Goal: Transaction & Acquisition: Subscribe to service/newsletter

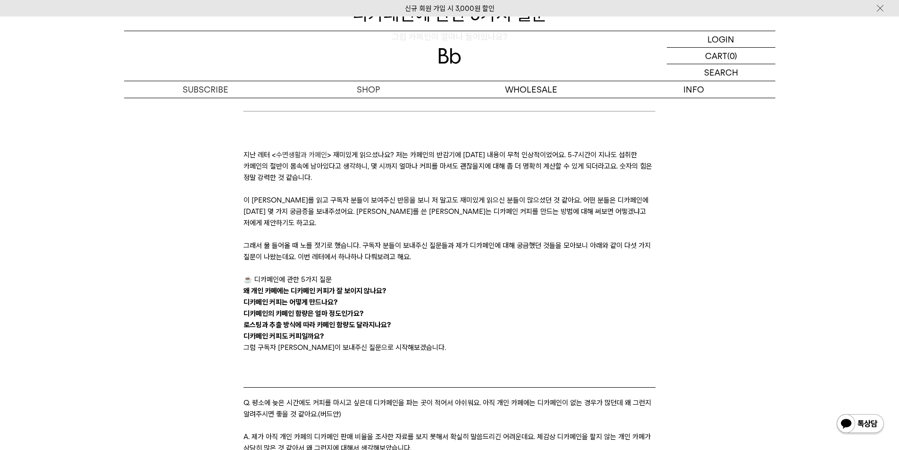
scroll to position [47, 0]
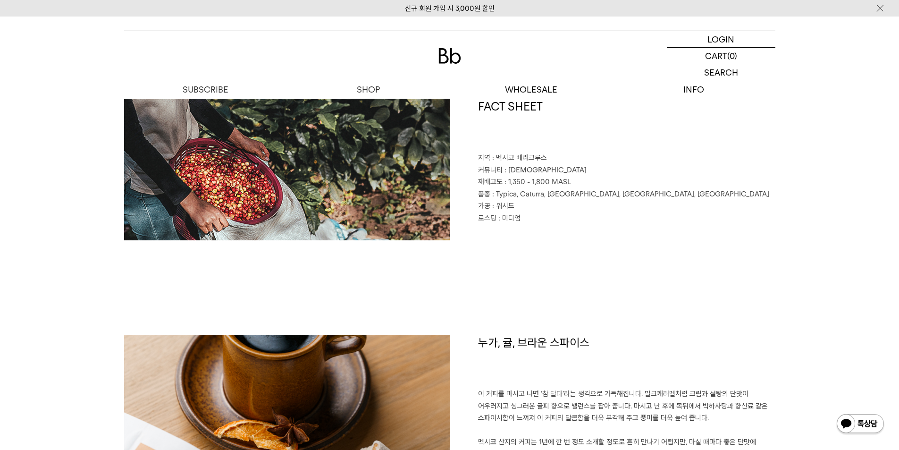
scroll to position [425, 0]
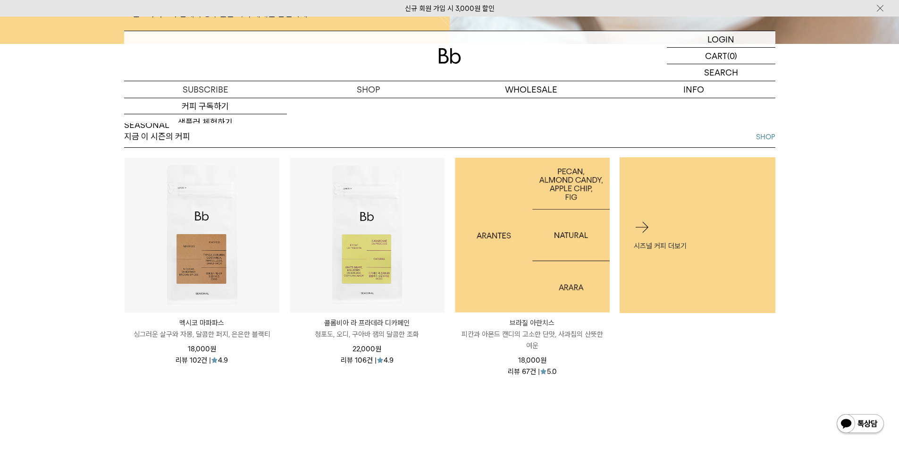
scroll to position [425, 0]
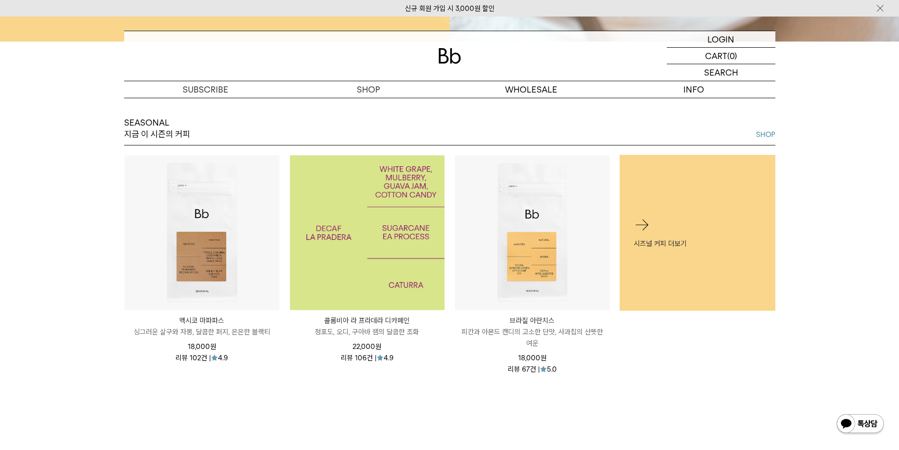
click at [380, 260] on img at bounding box center [367, 232] width 155 height 155
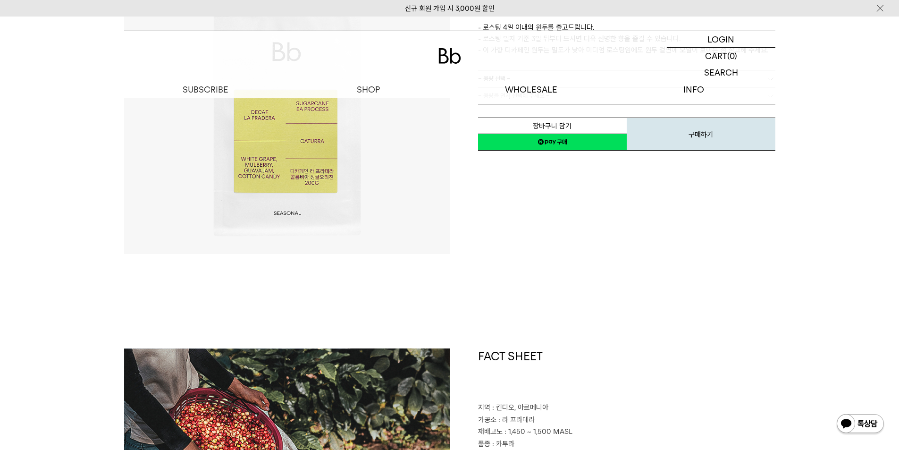
scroll to position [189, 0]
click at [704, 232] on div "**********" at bounding box center [613, 91] width 326 height 326
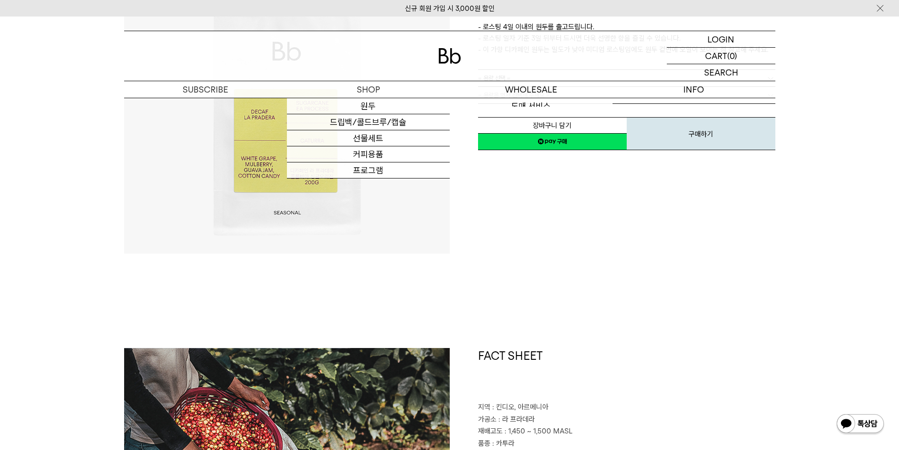
click at [453, 60] on img at bounding box center [450, 56] width 23 height 16
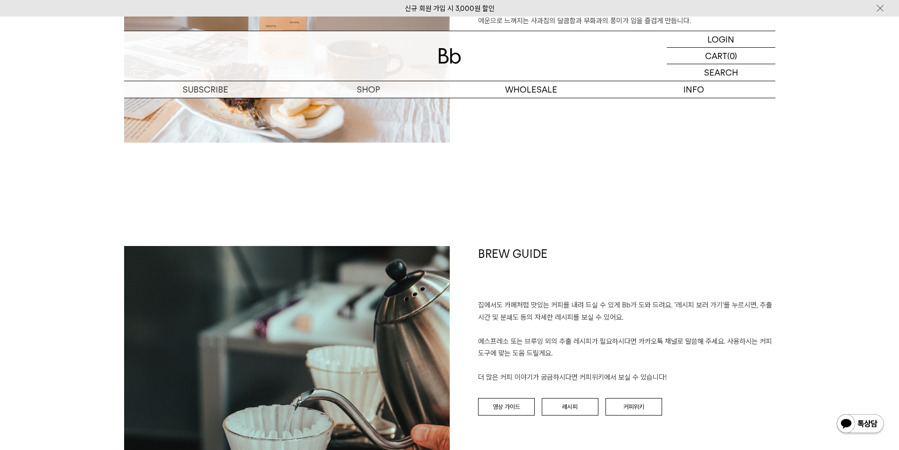
scroll to position [1605, 0]
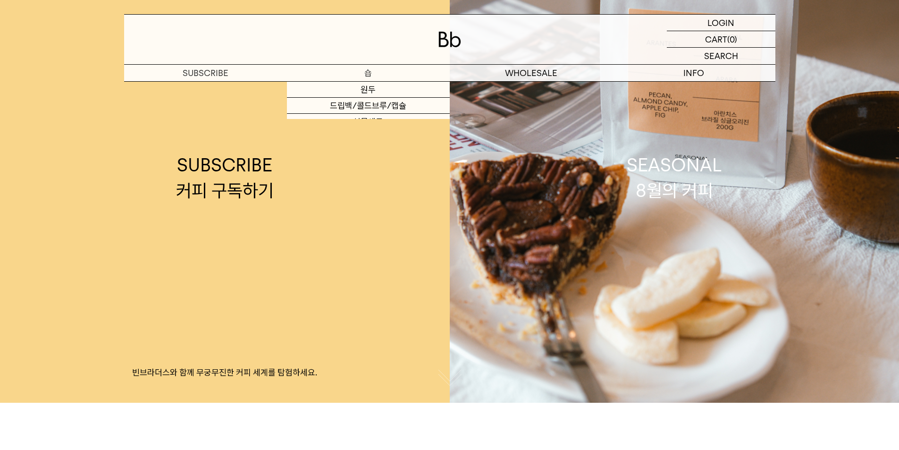
click at [369, 81] on div "SHOP 숍 원두 드립백/콜드브루/캡슐 선물세트 커피용품 프로그램" at bounding box center [368, 73] width 163 height 17
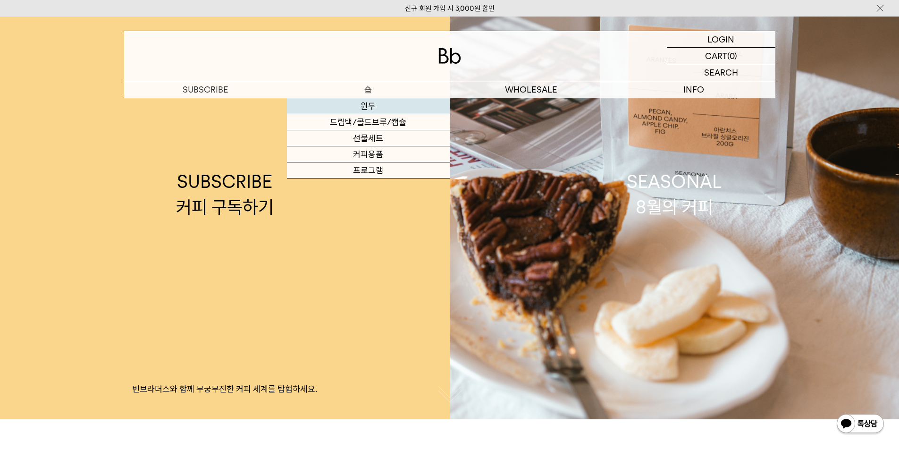
click at [361, 109] on link "원두" at bounding box center [368, 106] width 163 height 16
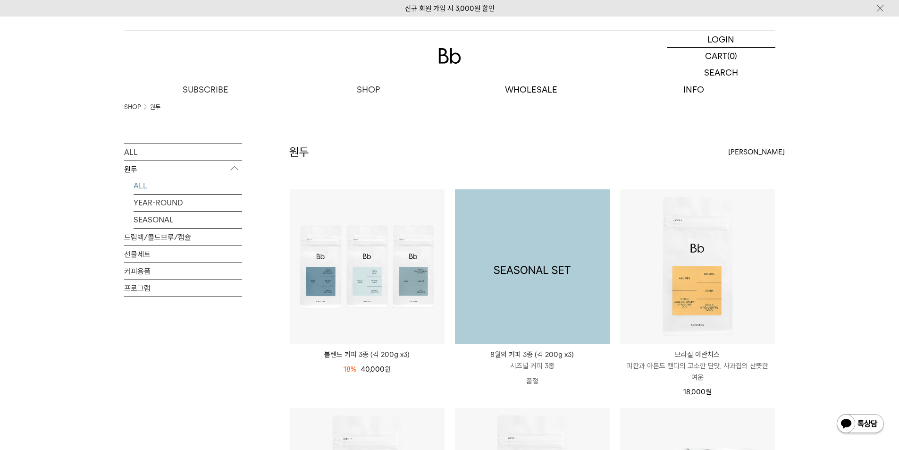
click at [526, 295] on img at bounding box center [532, 266] width 155 height 155
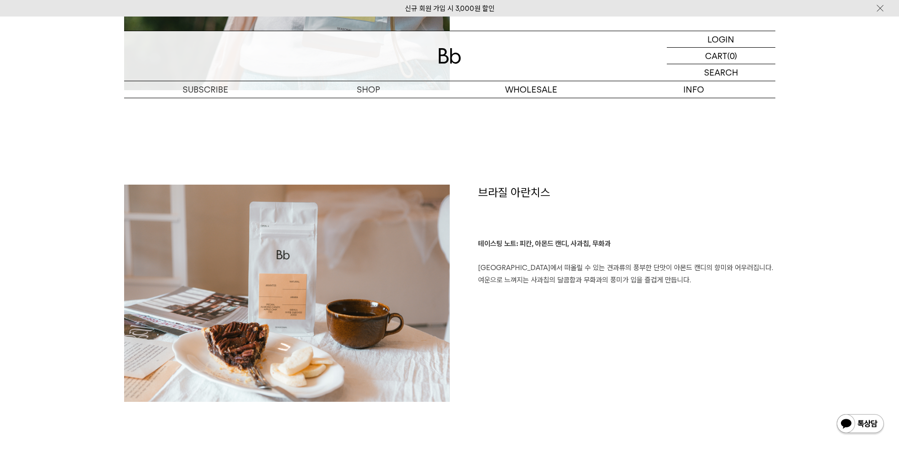
scroll to position [1369, 0]
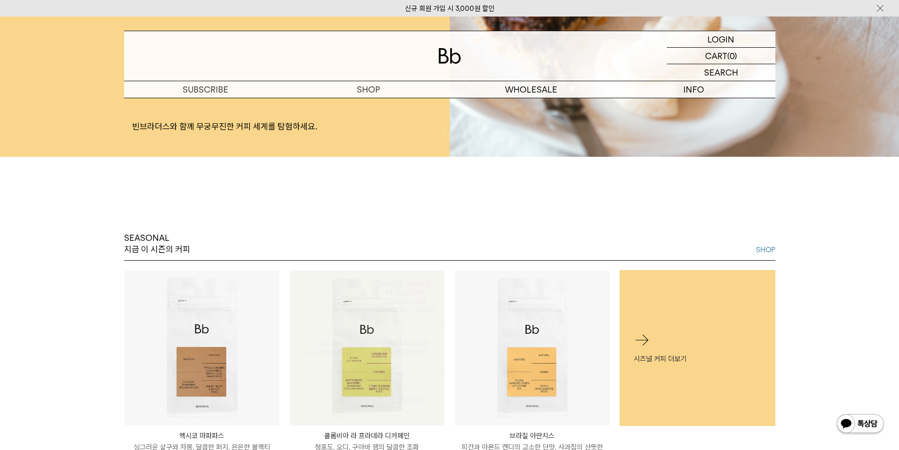
scroll to position [378, 0]
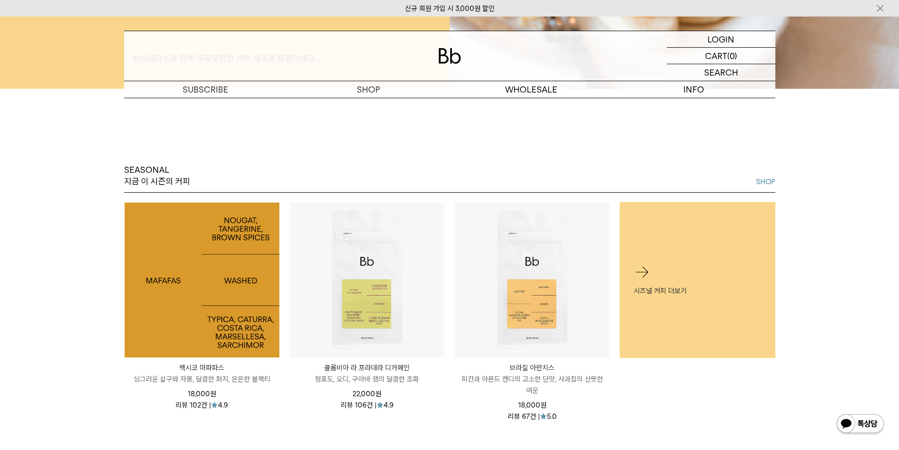
click at [242, 338] on img at bounding box center [202, 280] width 155 height 155
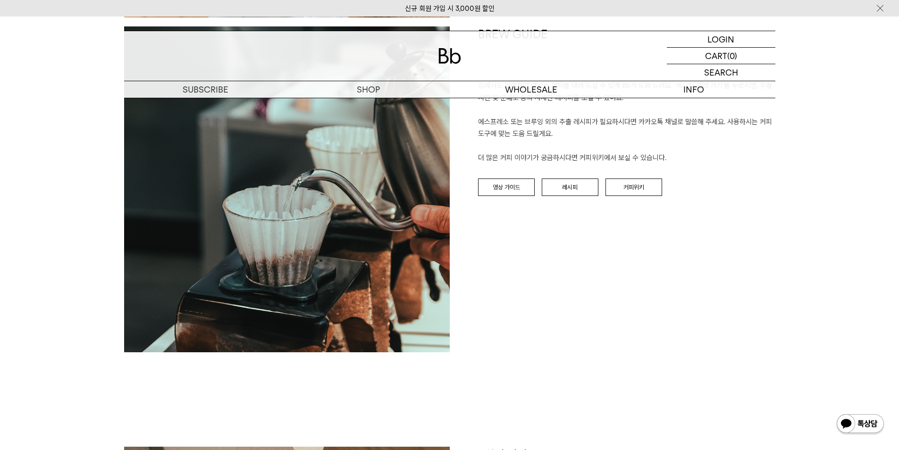
scroll to position [897, 0]
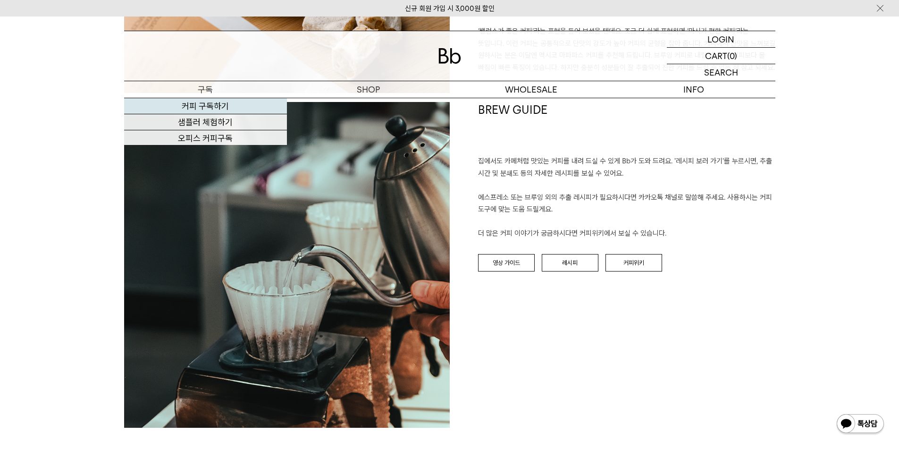
click at [205, 107] on link "커피 구독하기" at bounding box center [205, 106] width 163 height 16
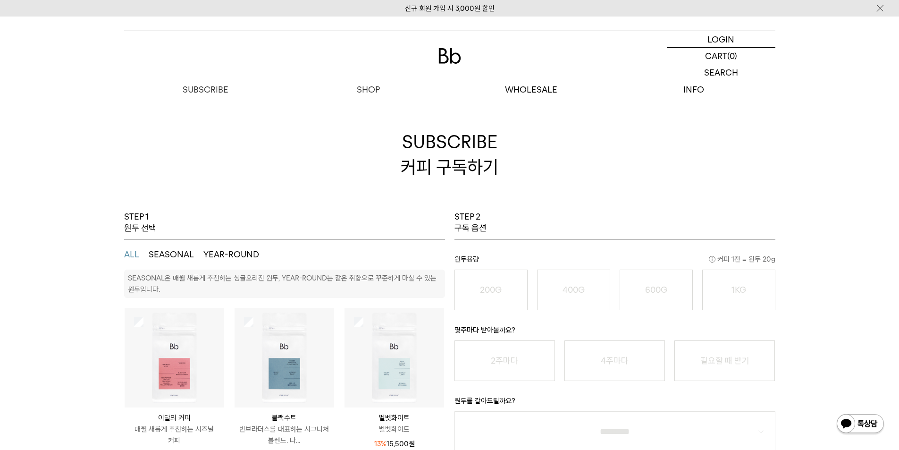
click at [179, 252] on button "SEASONAL" at bounding box center [171, 254] width 45 height 11
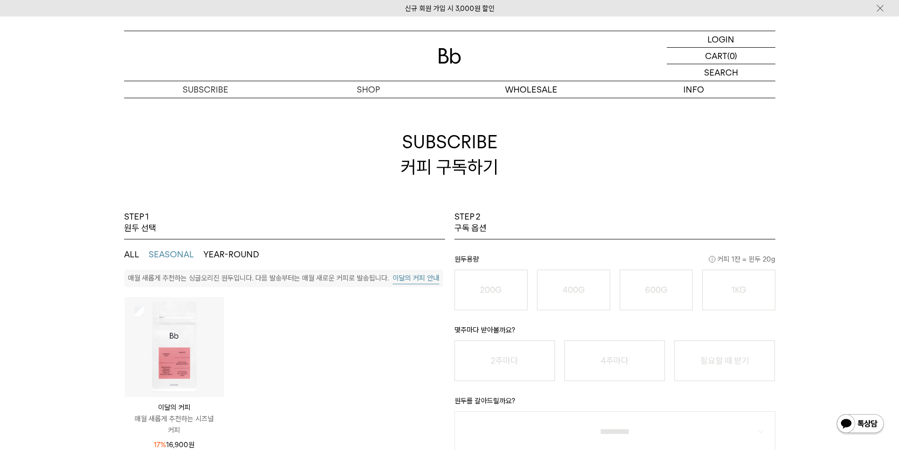
click at [402, 284] on button "이달의 커피 안내" at bounding box center [416, 278] width 47 height 12
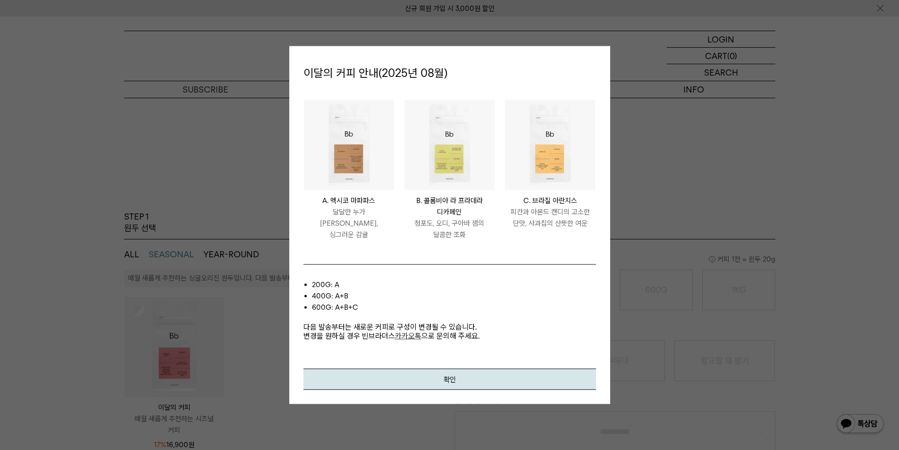
click at [681, 256] on div at bounding box center [449, 225] width 899 height 450
click at [451, 374] on button "확인" at bounding box center [450, 379] width 293 height 21
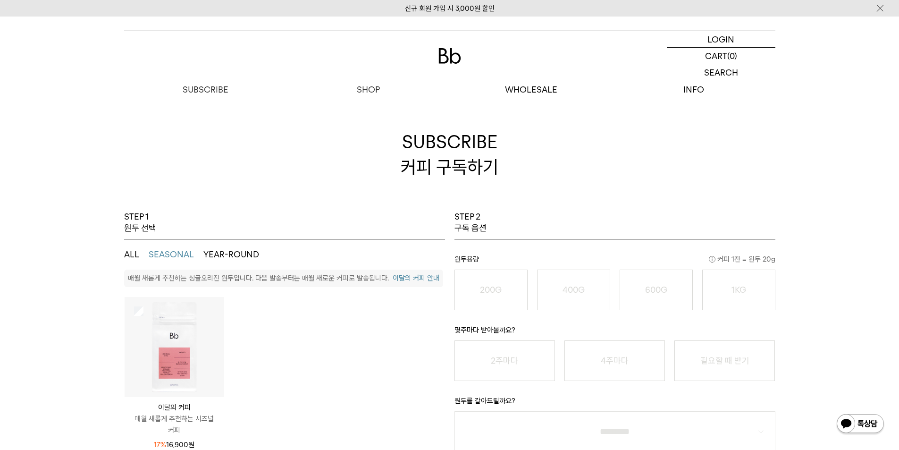
click at [457, 68] on div at bounding box center [449, 56] width 651 height 50
click at [452, 61] on img at bounding box center [450, 56] width 23 height 16
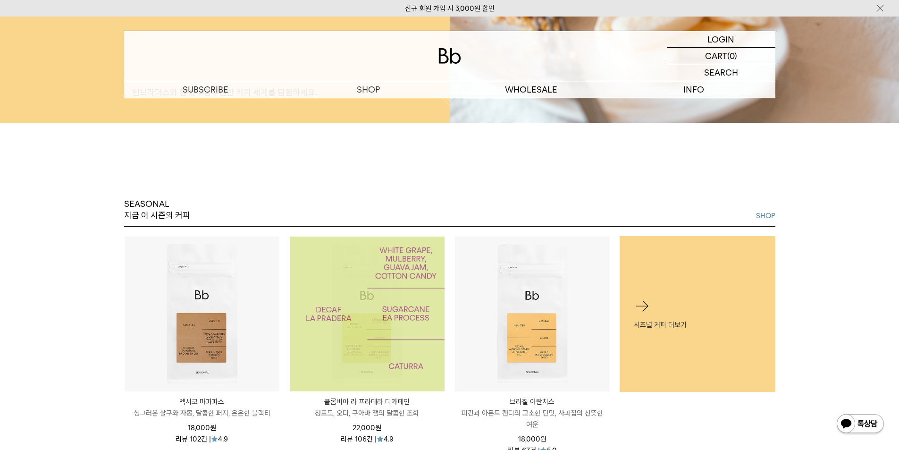
scroll to position [378, 0]
